Goal: Task Accomplishment & Management: Use online tool/utility

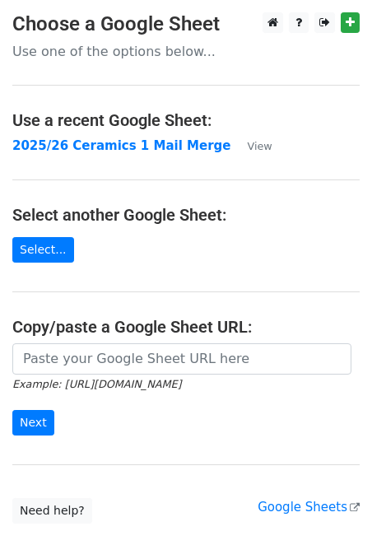
scroll to position [2, 0]
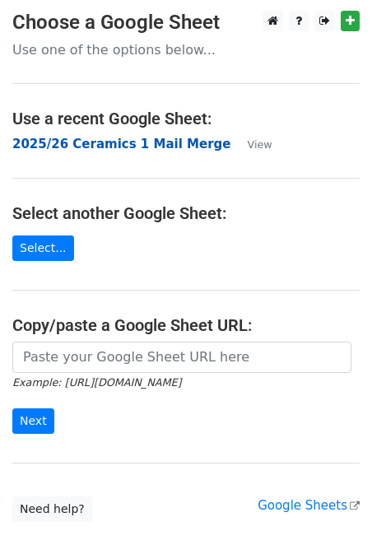
click at [83, 145] on strong "2025/26 Ceramics 1 Mail Merge" at bounding box center [121, 144] width 218 height 15
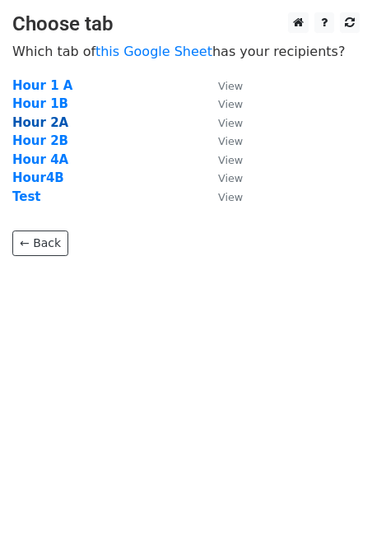
click at [35, 124] on strong "Hour 2A" at bounding box center [40, 122] width 56 height 15
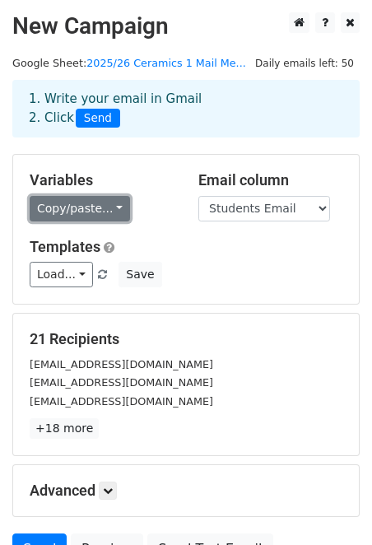
click at [114, 212] on link "Copy/paste..." at bounding box center [80, 209] width 100 height 26
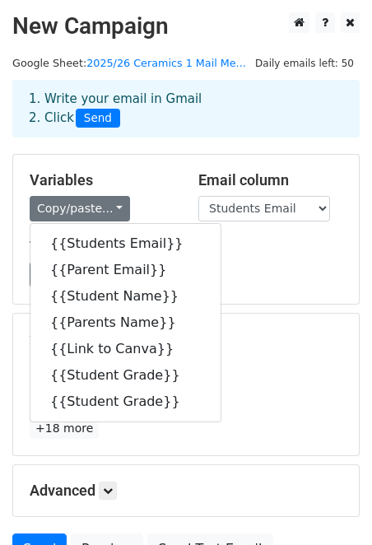
click at [160, 184] on h5 "Variables" at bounding box center [102, 180] width 144 height 18
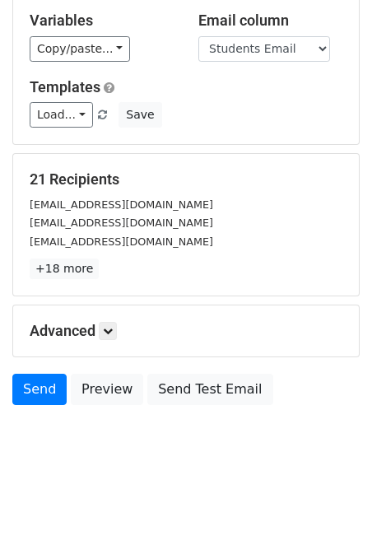
scroll to position [153, 0]
